Goal: Task Accomplishment & Management: Manage account settings

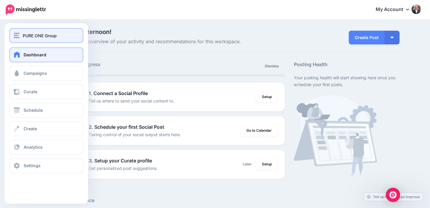
click at [24, 35] on span "PURE ONE Group" at bounding box center [40, 35] width 34 height 7
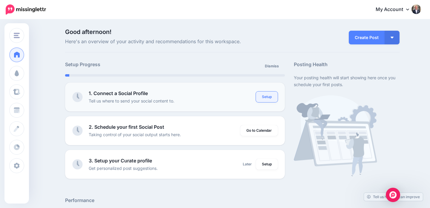
click at [260, 100] on link "Setup" at bounding box center [267, 97] width 22 height 11
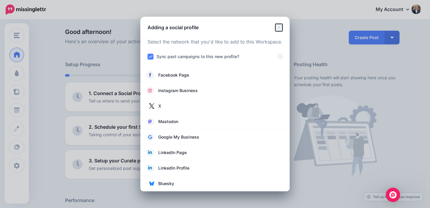
drag, startPoint x: 279, startPoint y: 29, endPoint x: 239, endPoint y: 24, distance: 40.8
click at [279, 29] on icon "Close" at bounding box center [278, 27] width 7 height 7
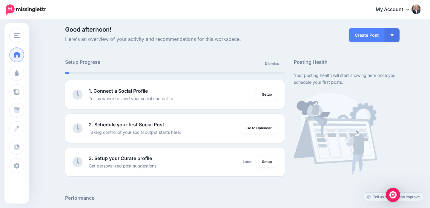
scroll to position [4, 0]
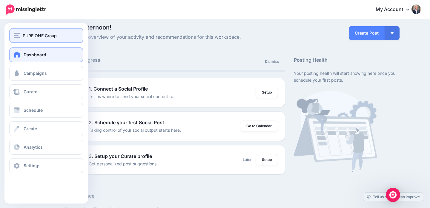
click at [29, 35] on span "PURE ONE Group" at bounding box center [40, 35] width 34 height 7
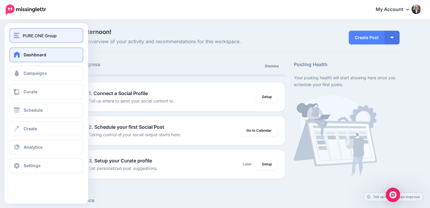
click at [17, 35] on img "button" at bounding box center [17, 35] width 6 height 5
click at [18, 36] on img "button" at bounding box center [17, 35] width 6 height 5
click at [48, 37] on span "PURE ONE Group" at bounding box center [40, 35] width 34 height 7
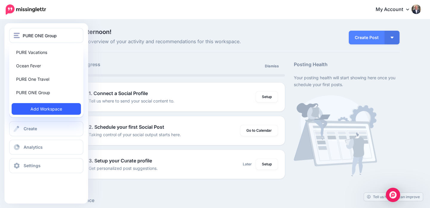
click at [48, 106] on link "Add Workspace" at bounding box center [46, 109] width 69 height 12
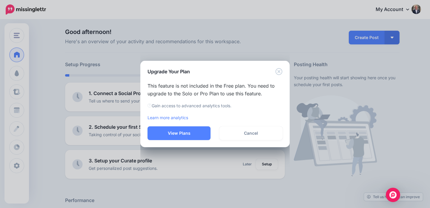
drag, startPoint x: 160, startPoint y: 95, endPoint x: 240, endPoint y: 93, distance: 80.3
click at [225, 95] on p "This feature is not included in the Free plan. You need to upgrade to the Solo …" at bounding box center [214, 90] width 135 height 16
click at [278, 70] on icon "Close" at bounding box center [278, 71] width 7 height 7
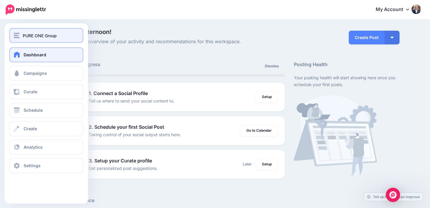
click at [15, 34] on img "button" at bounding box center [17, 35] width 6 height 5
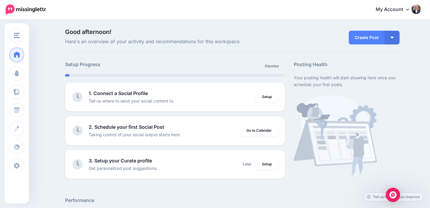
click at [17, 8] on img at bounding box center [26, 9] width 40 height 10
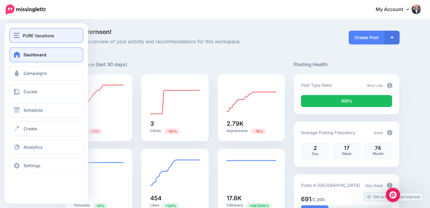
click at [27, 36] on span "PURE Vacations" at bounding box center [39, 35] width 32 height 7
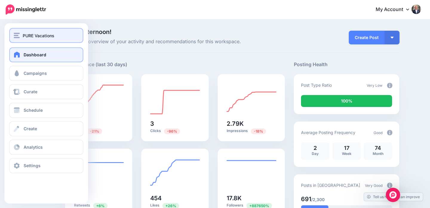
click at [38, 36] on span "PURE Vacations" at bounding box center [39, 35] width 32 height 7
